Goal: Navigation & Orientation: Find specific page/section

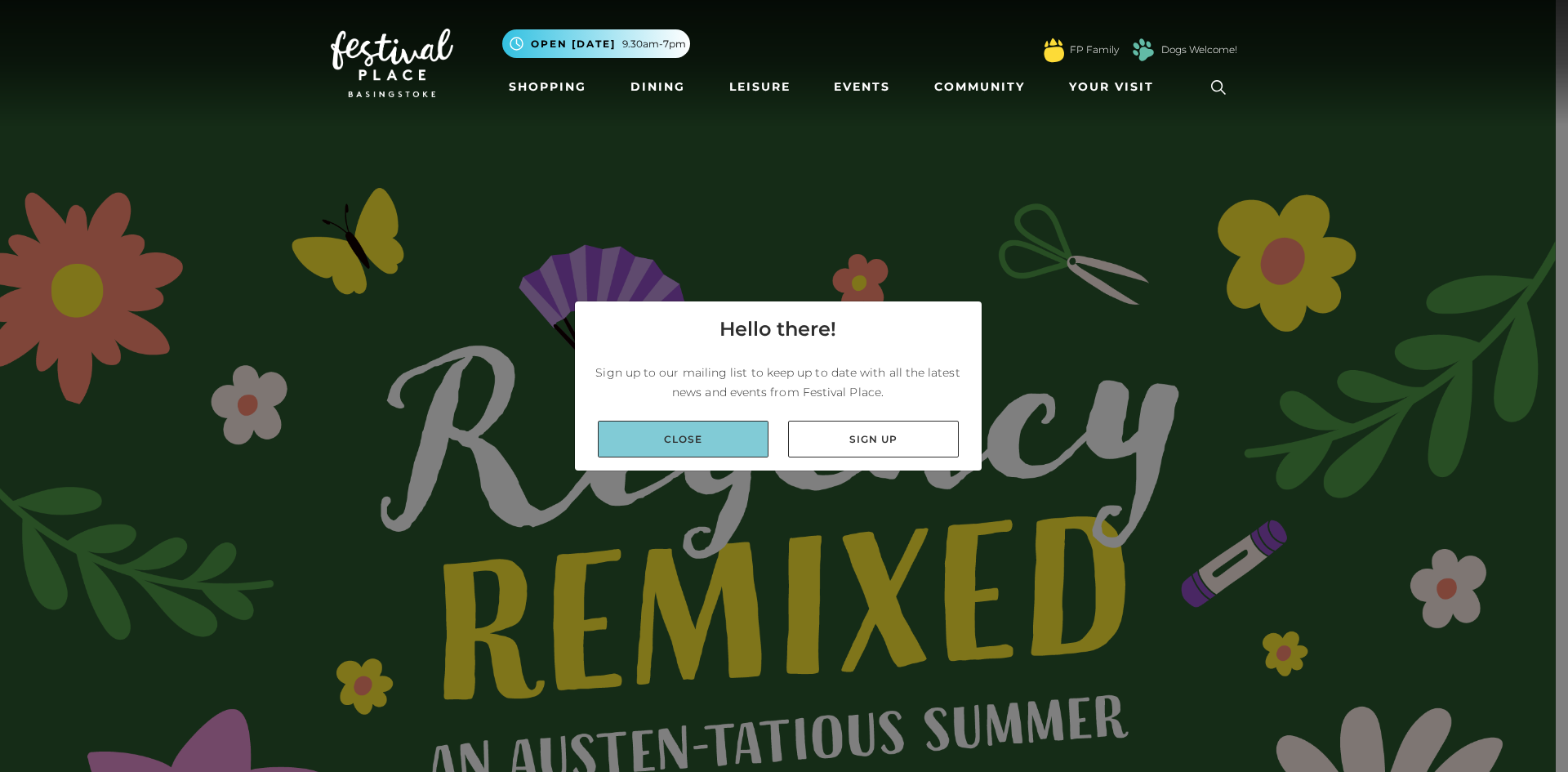
click at [709, 429] on link "Close" at bounding box center [682, 439] width 171 height 37
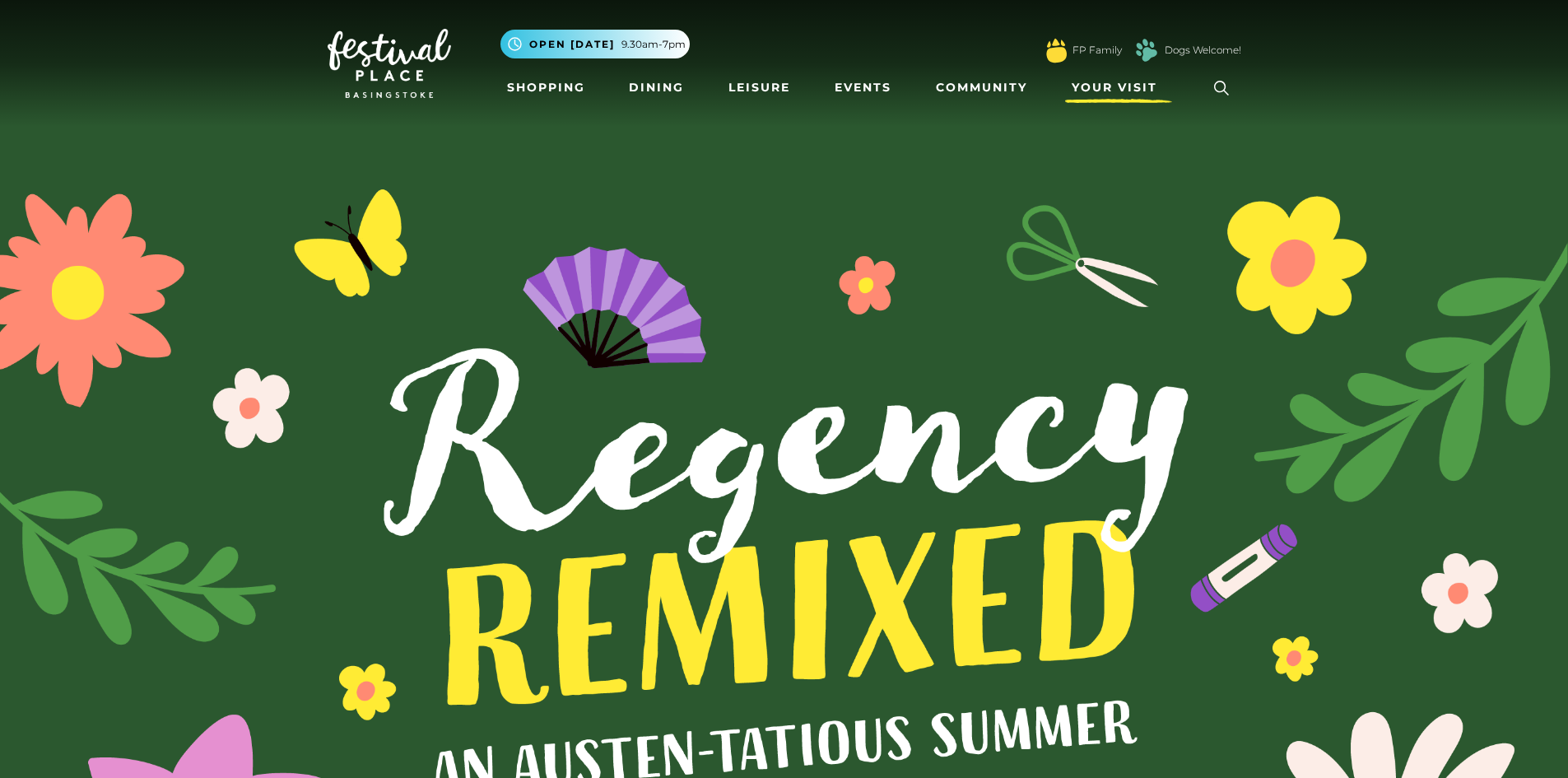
click at [1090, 90] on span "Your Visit" at bounding box center [1115, 88] width 86 height 18
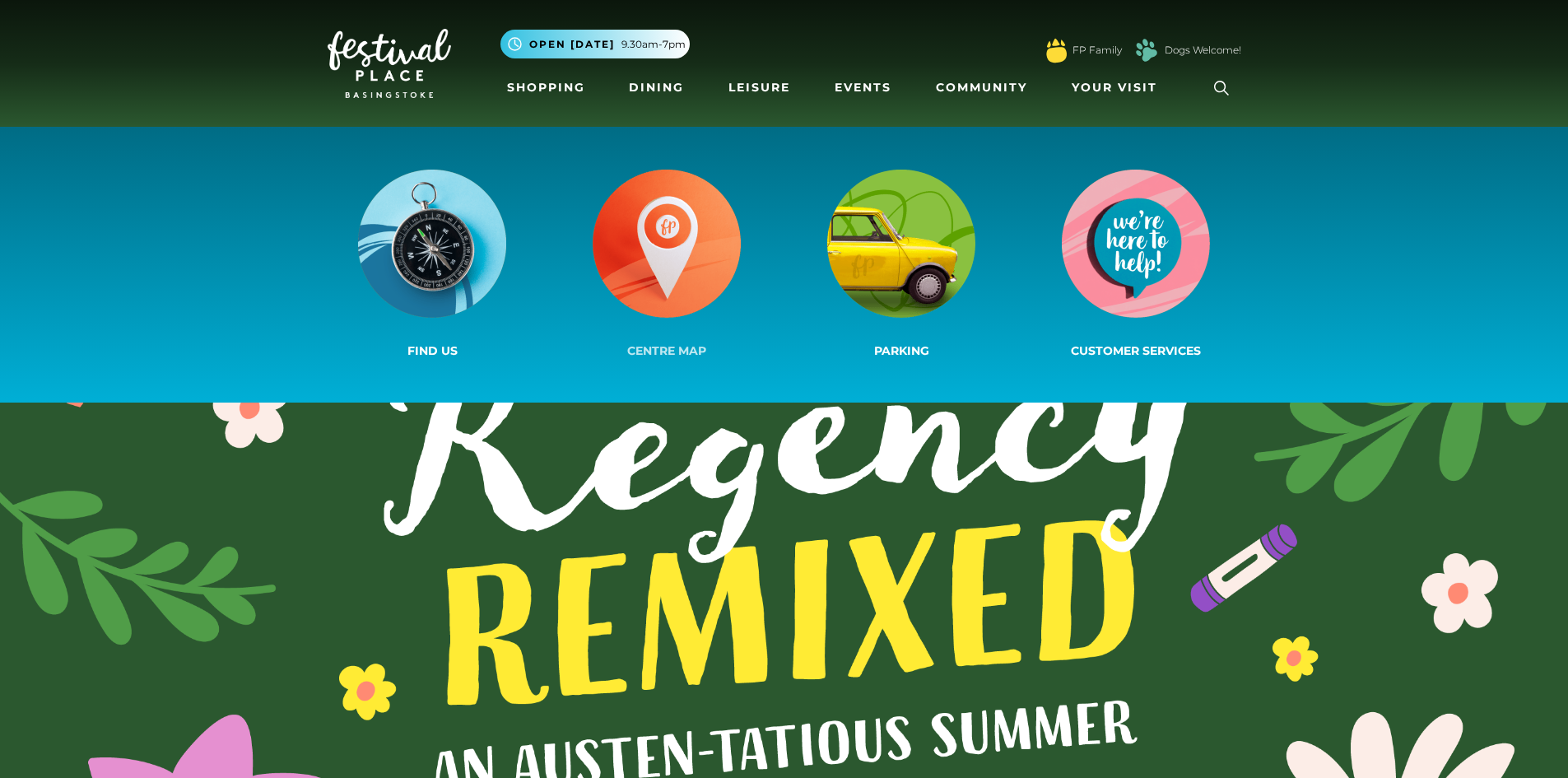
click at [673, 234] on img at bounding box center [667, 243] width 148 height 148
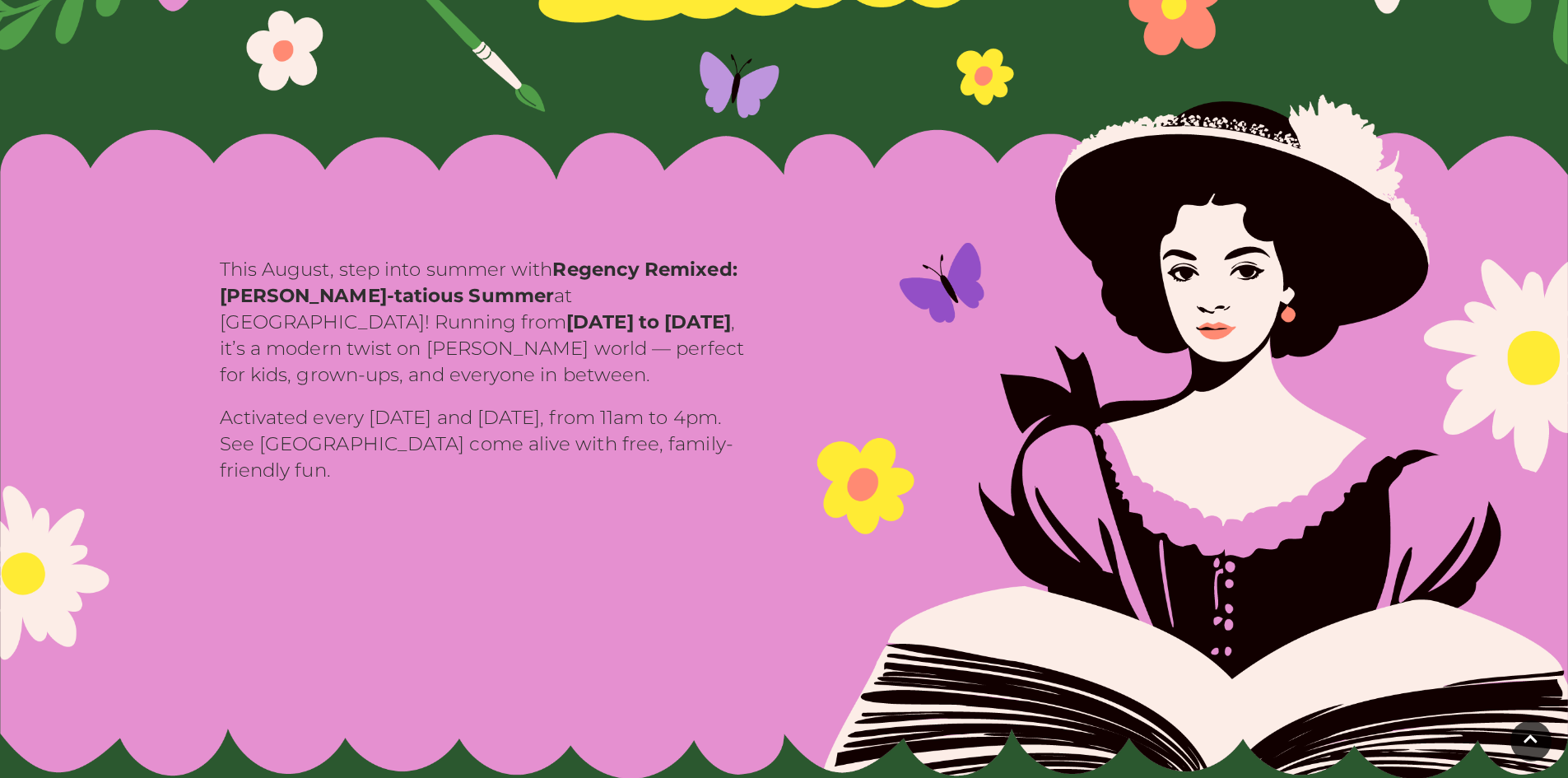
scroll to position [691, 0]
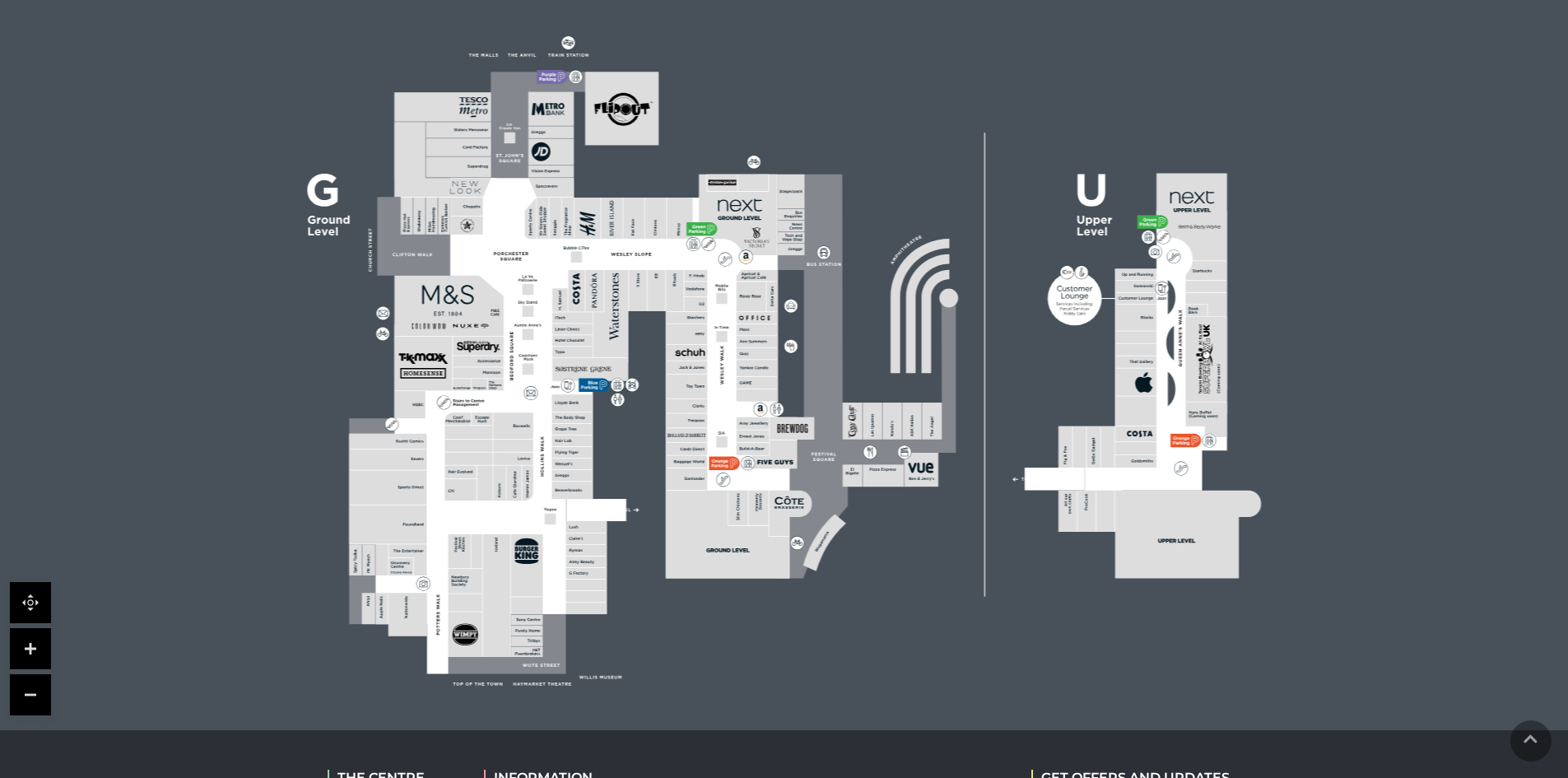
scroll to position [494, 0]
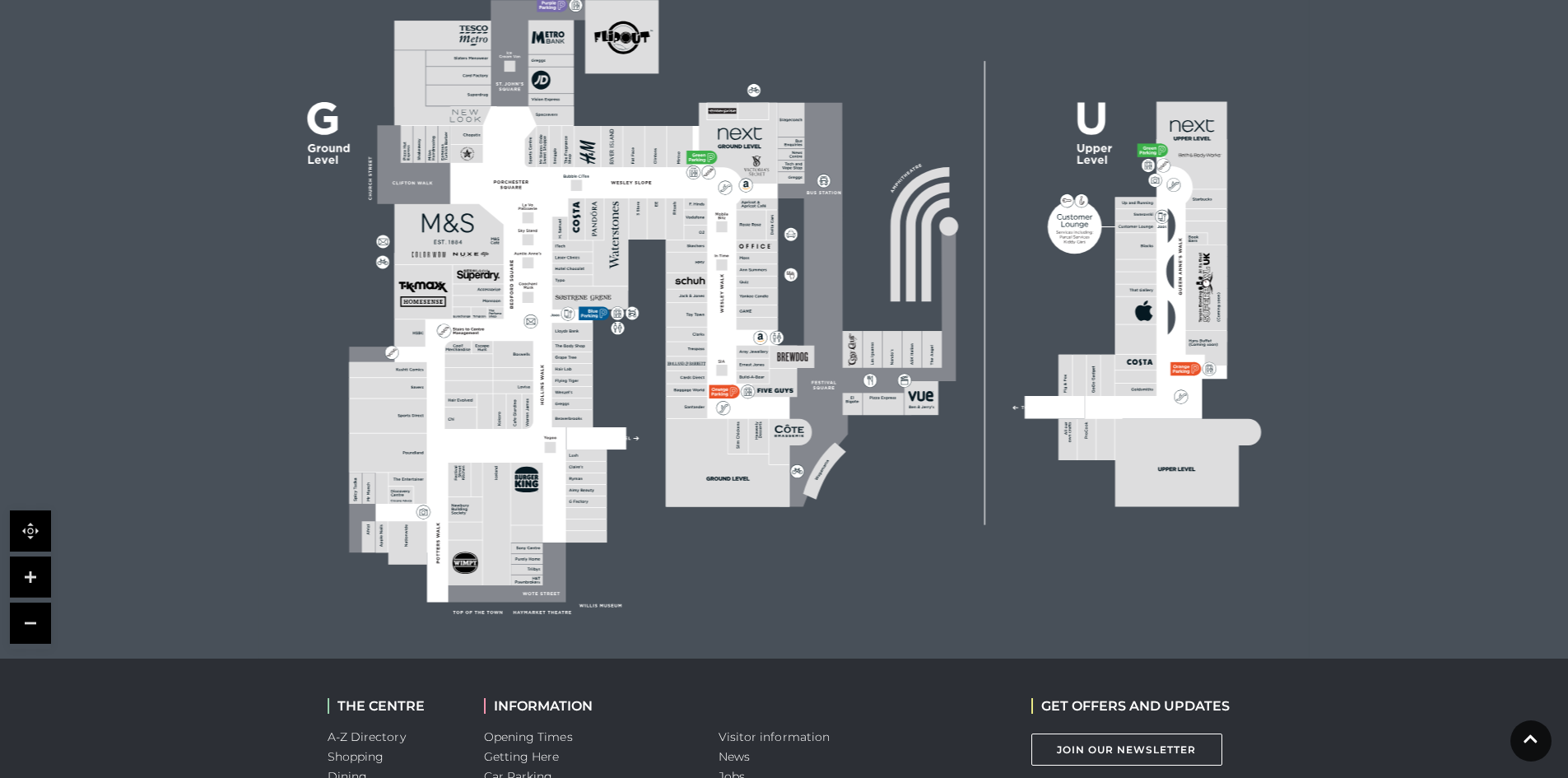
click at [1155, 392] on rect at bounding box center [1136, 389] width 41 height 12
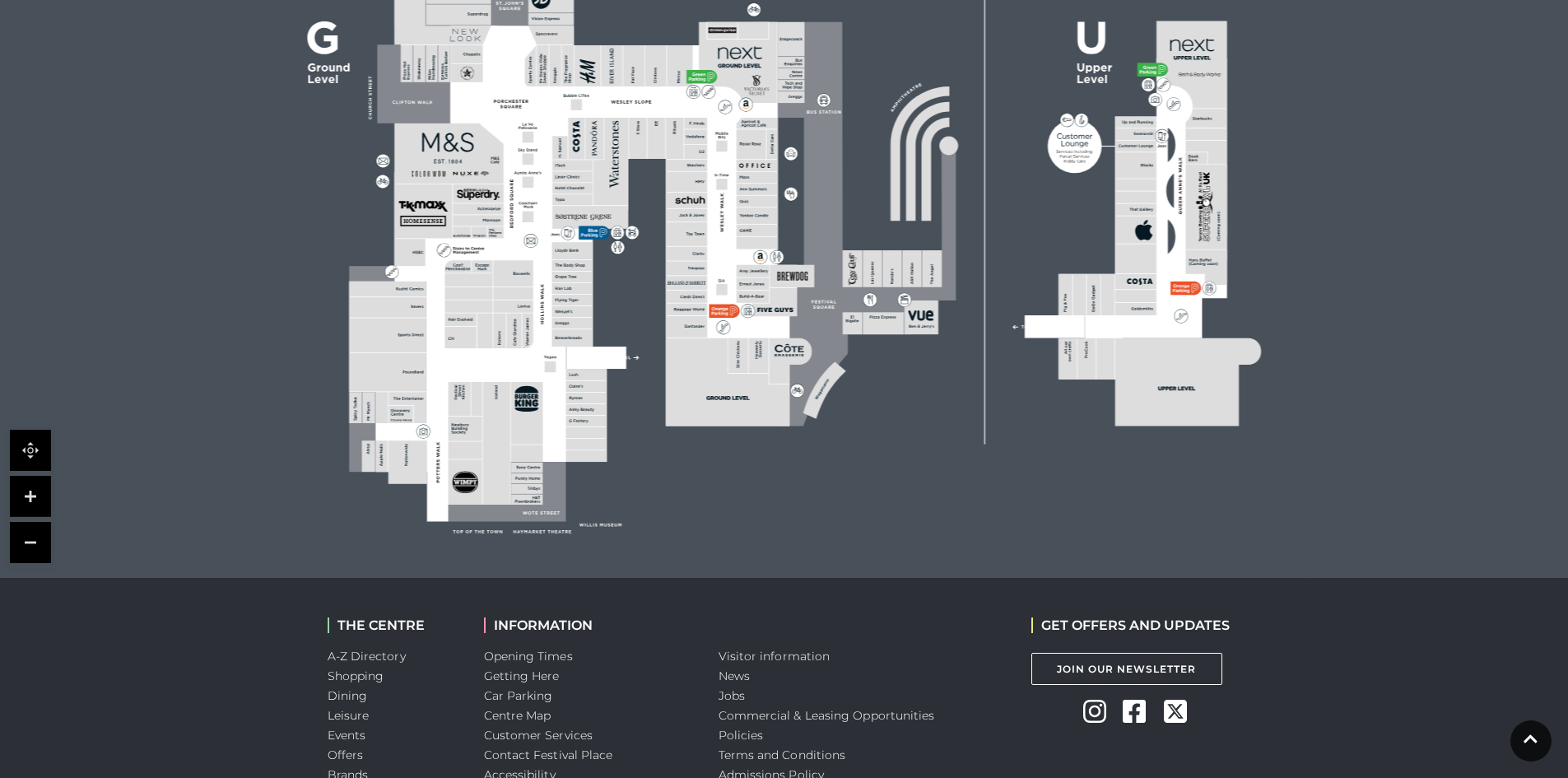
scroll to position [576, 0]
